Goal: Find specific page/section: Find specific page/section

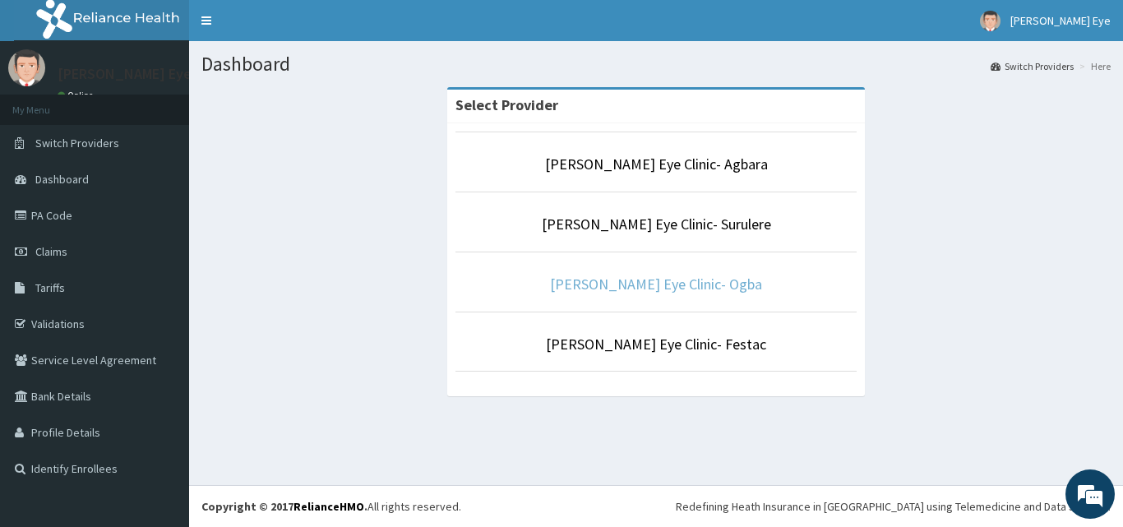
click at [653, 287] on link "[PERSON_NAME] Eye Clinic- Ogba" at bounding box center [656, 283] width 212 height 19
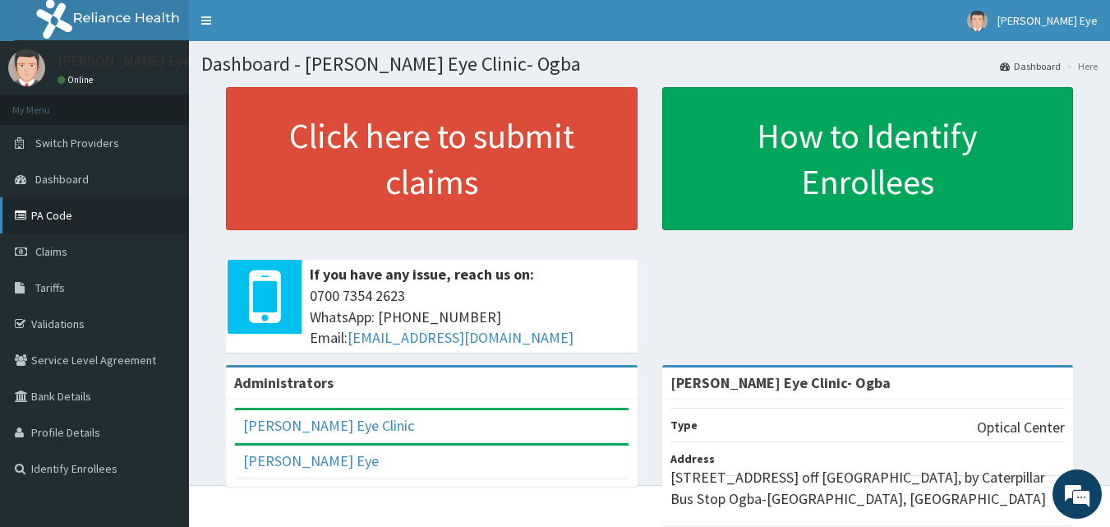
click at [62, 211] on link "PA Code" at bounding box center [94, 215] width 189 height 36
